Goal: Navigation & Orientation: Find specific page/section

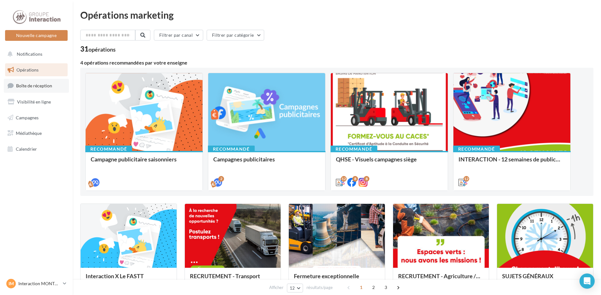
click at [46, 86] on span "Boîte de réception" at bounding box center [34, 85] width 36 height 5
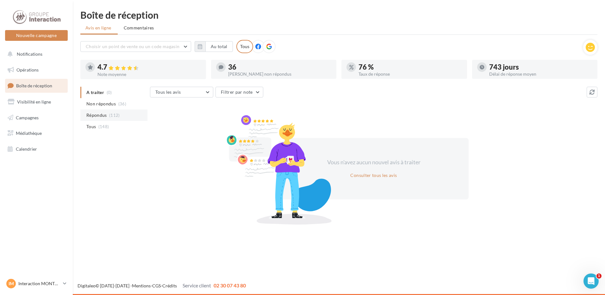
click at [98, 116] on span "Répondus" at bounding box center [96, 115] width 21 height 6
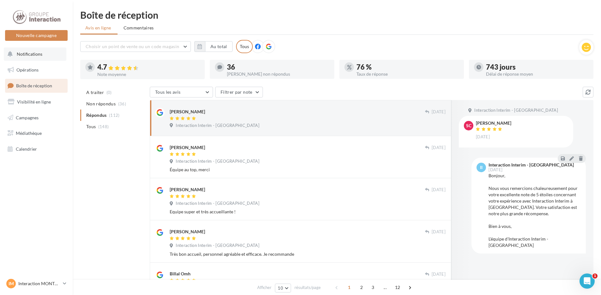
click at [29, 52] on span "Notifications" at bounding box center [30, 53] width 26 height 5
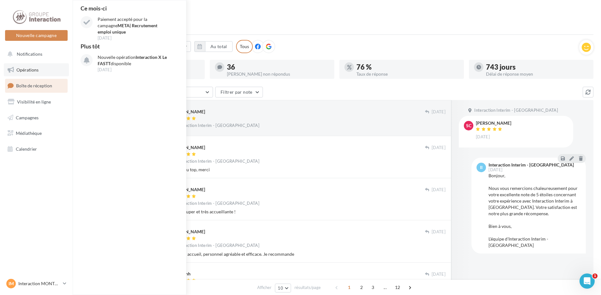
click at [27, 74] on link "Opérations" at bounding box center [36, 69] width 65 height 13
